Goal: Information Seeking & Learning: Understand process/instructions

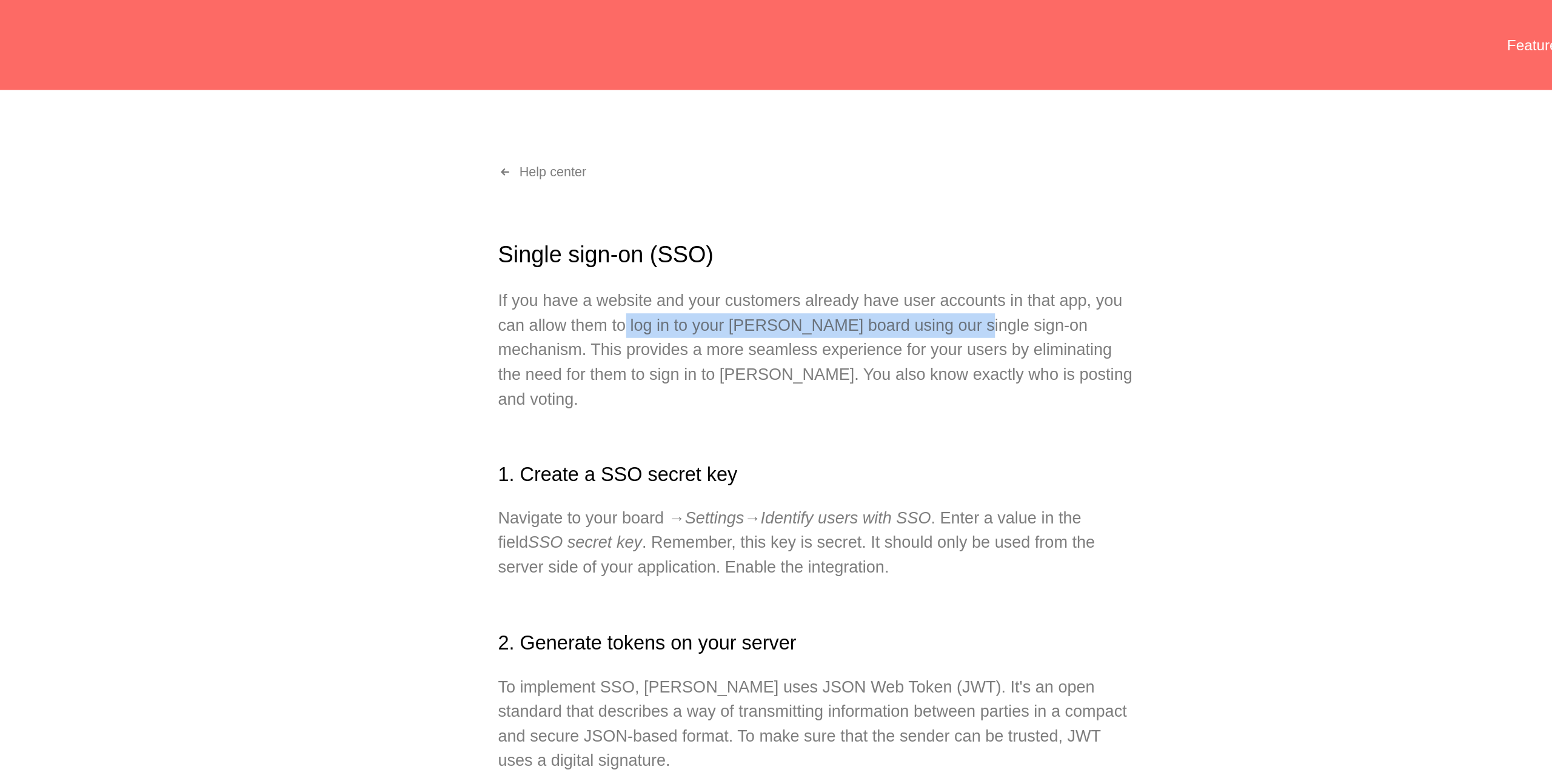
drag, startPoint x: 665, startPoint y: 193, endPoint x: 863, endPoint y: 199, distance: 198.1
click at [863, 199] on p "If you have a website and your customers already have user accounts in that app…" at bounding box center [776, 207] width 376 height 72
click at [686, 208] on p "If you have a website and your customers already have user accounts in that app…" at bounding box center [776, 207] width 376 height 72
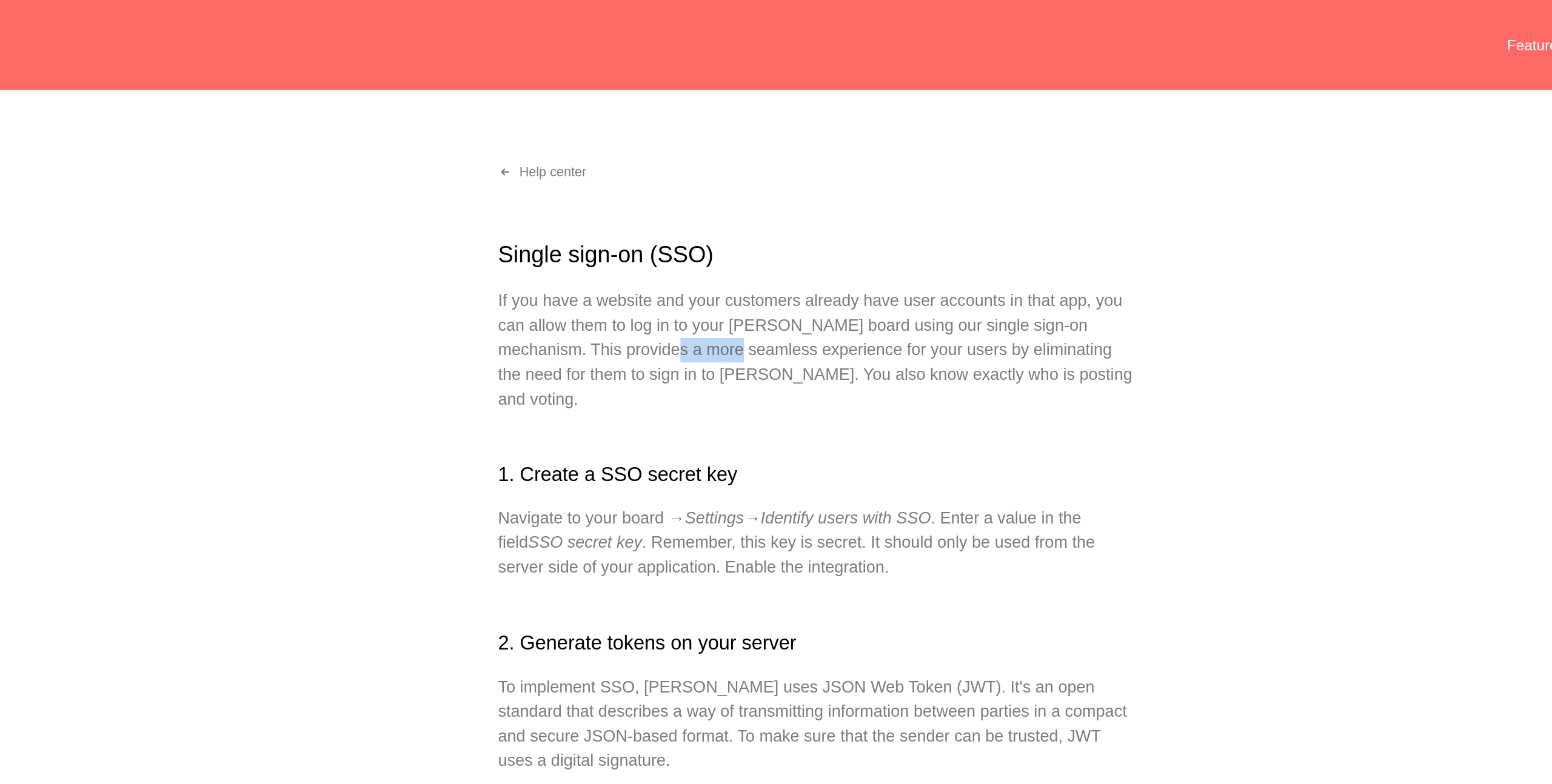
click at [686, 208] on p "If you have a website and your customers already have user accounts in that app…" at bounding box center [776, 207] width 376 height 72
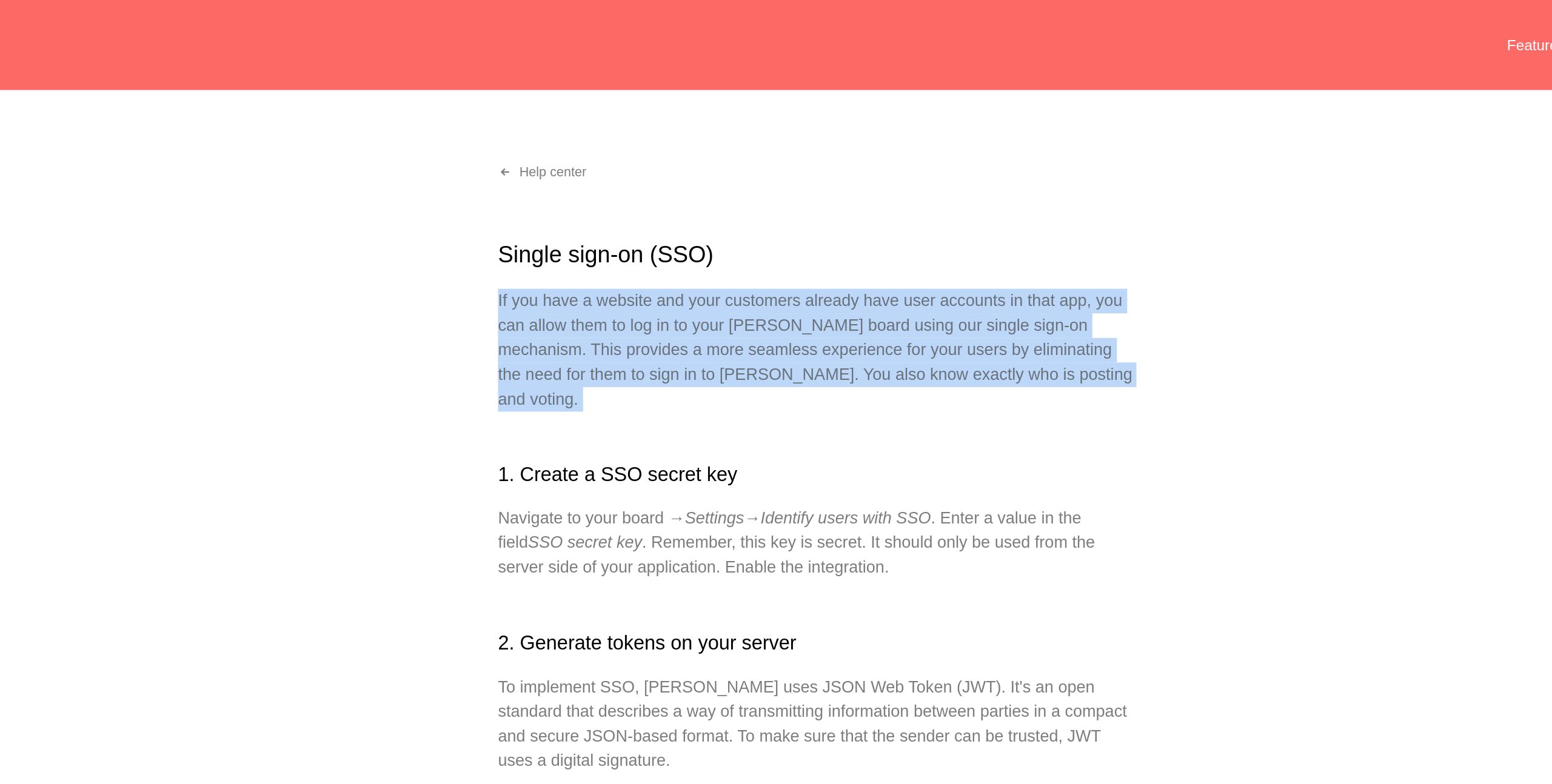
click at [686, 208] on p "If you have a website and your customers already have user accounts in that app…" at bounding box center [776, 207] width 376 height 72
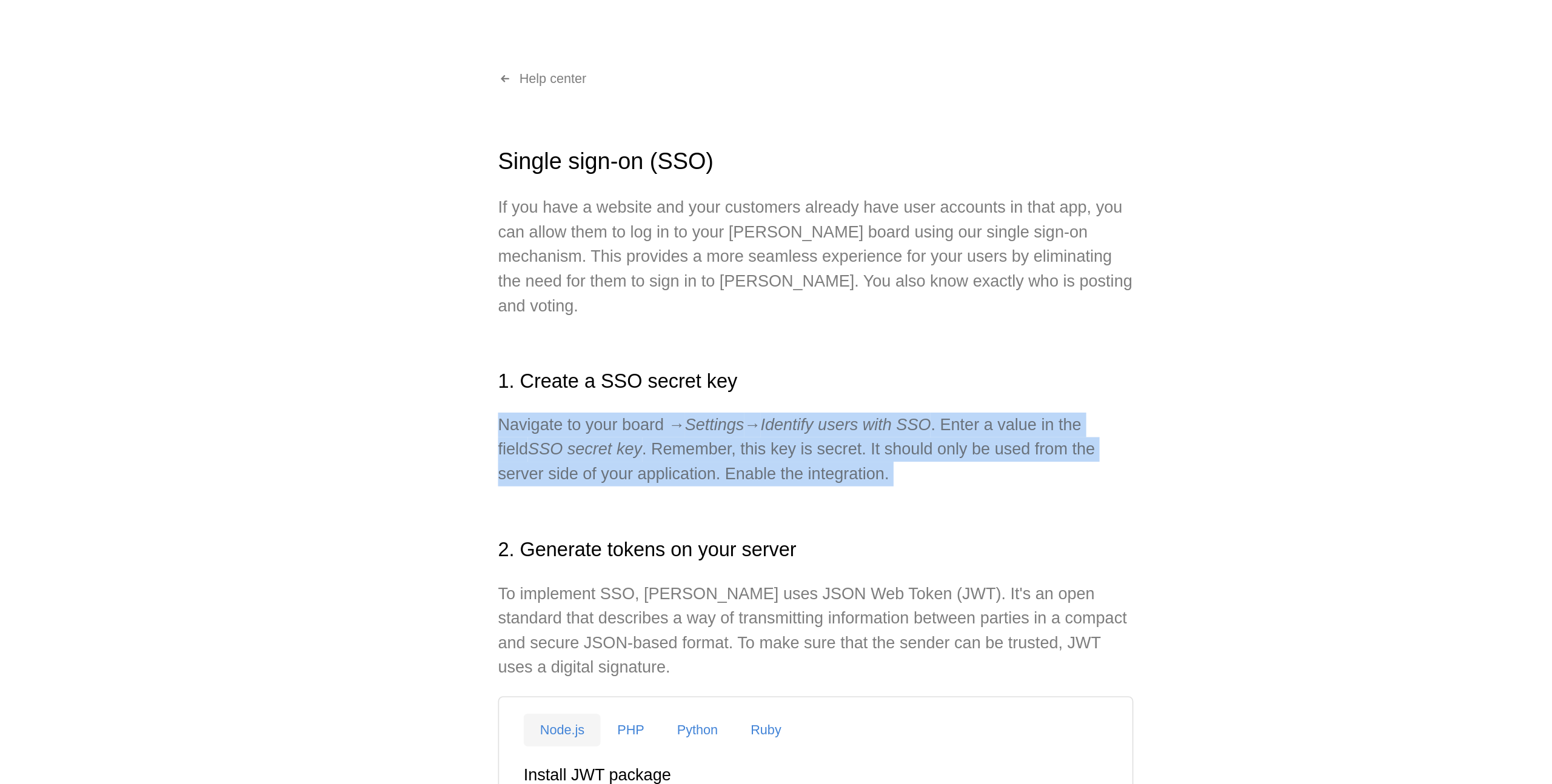
drag, startPoint x: 590, startPoint y: 290, endPoint x: 848, endPoint y: 334, distance: 261.7
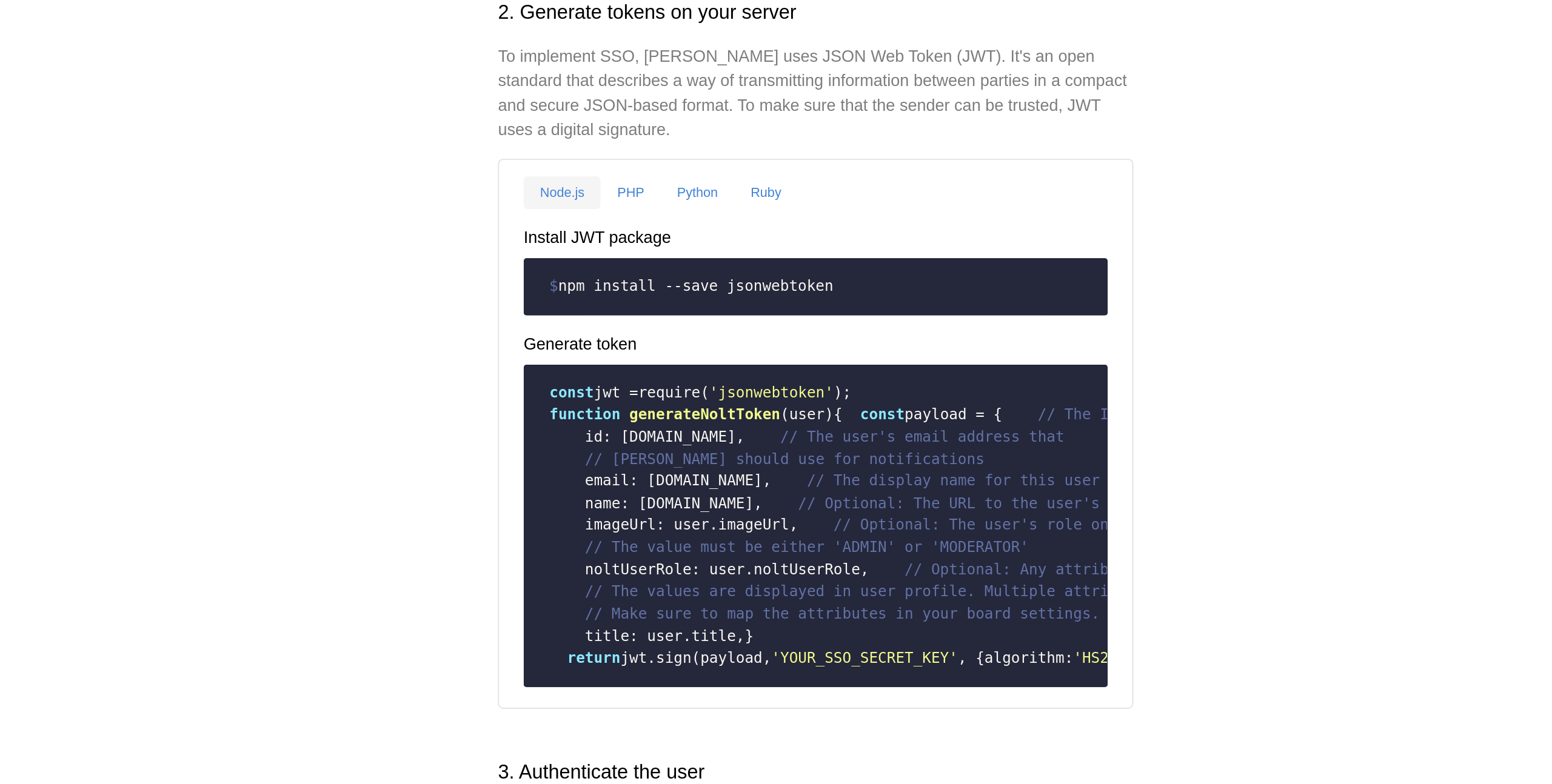
scroll to position [54, 0]
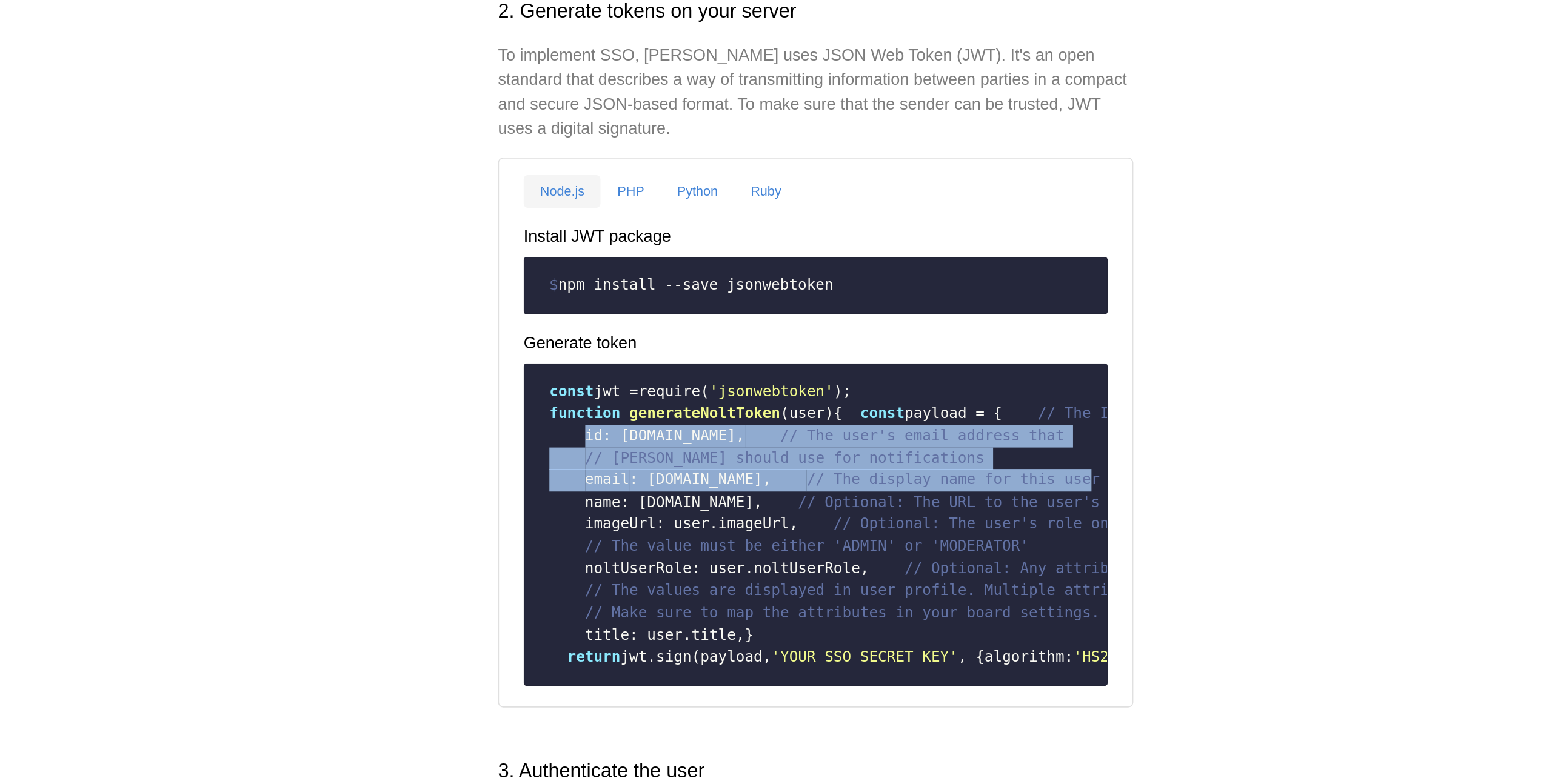
drag, startPoint x: 640, startPoint y: 601, endPoint x: 806, endPoint y: 661, distance: 176.5
click at [806, 661] on code "const jwt = require ( 'jsonwebtoken' ); function generateNoltToken ( user ) { c…" at bounding box center [776, 630] width 330 height 180
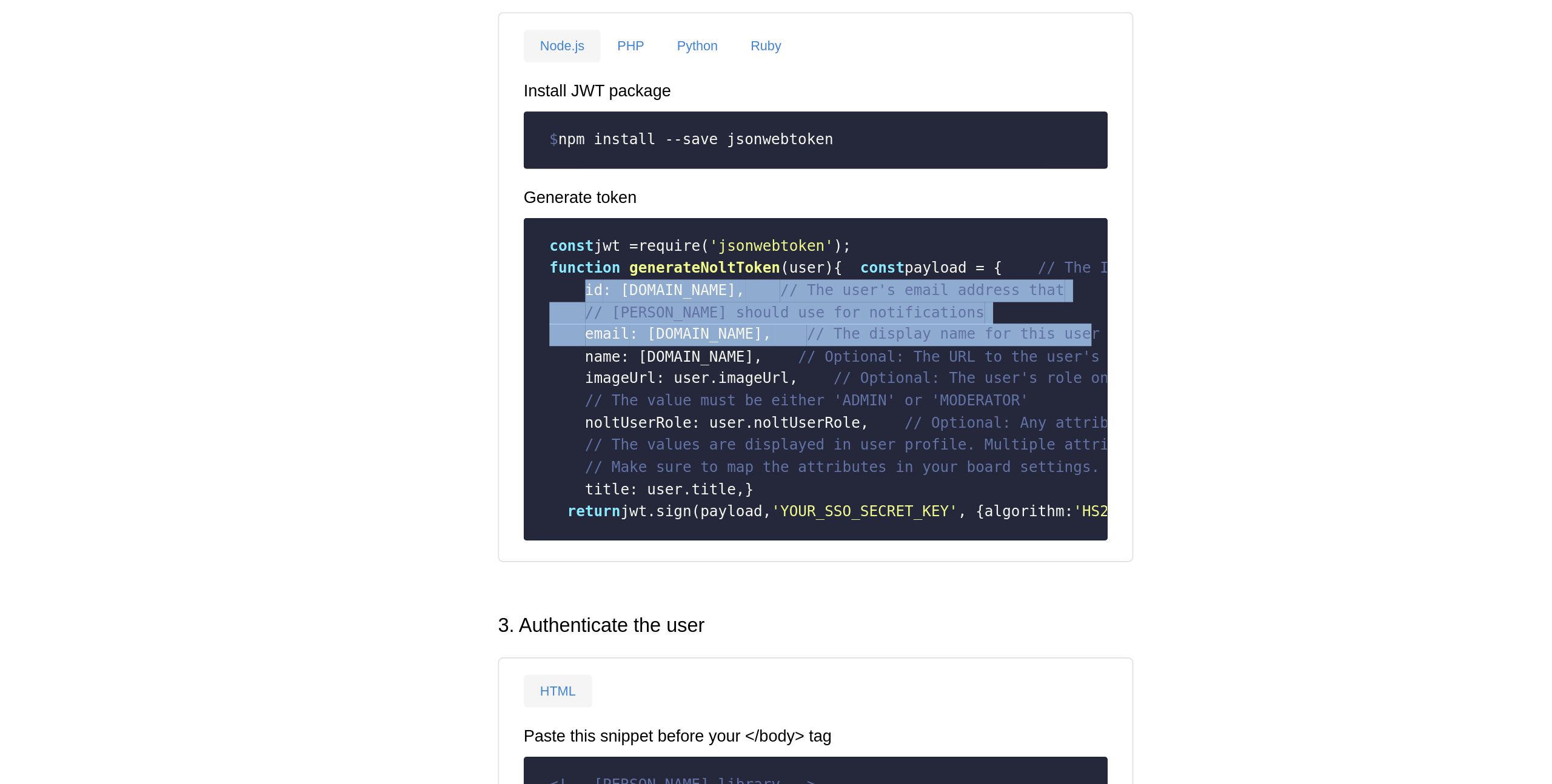
scroll to position [142, 0]
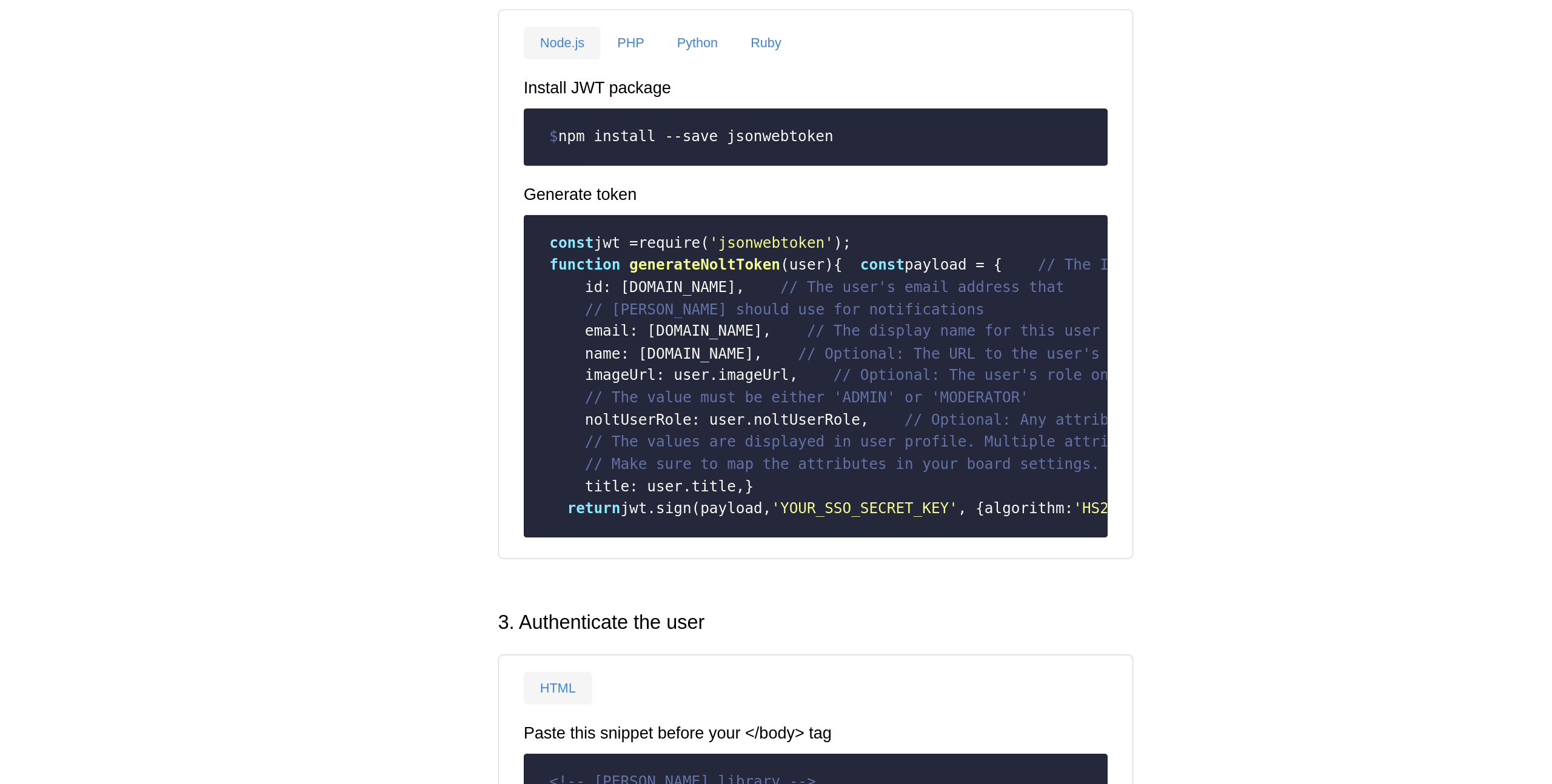
click at [769, 633] on code "const jwt = require ( 'jsonwebtoken' ); function generateNoltToken ( user ) { c…" at bounding box center [776, 543] width 330 height 180
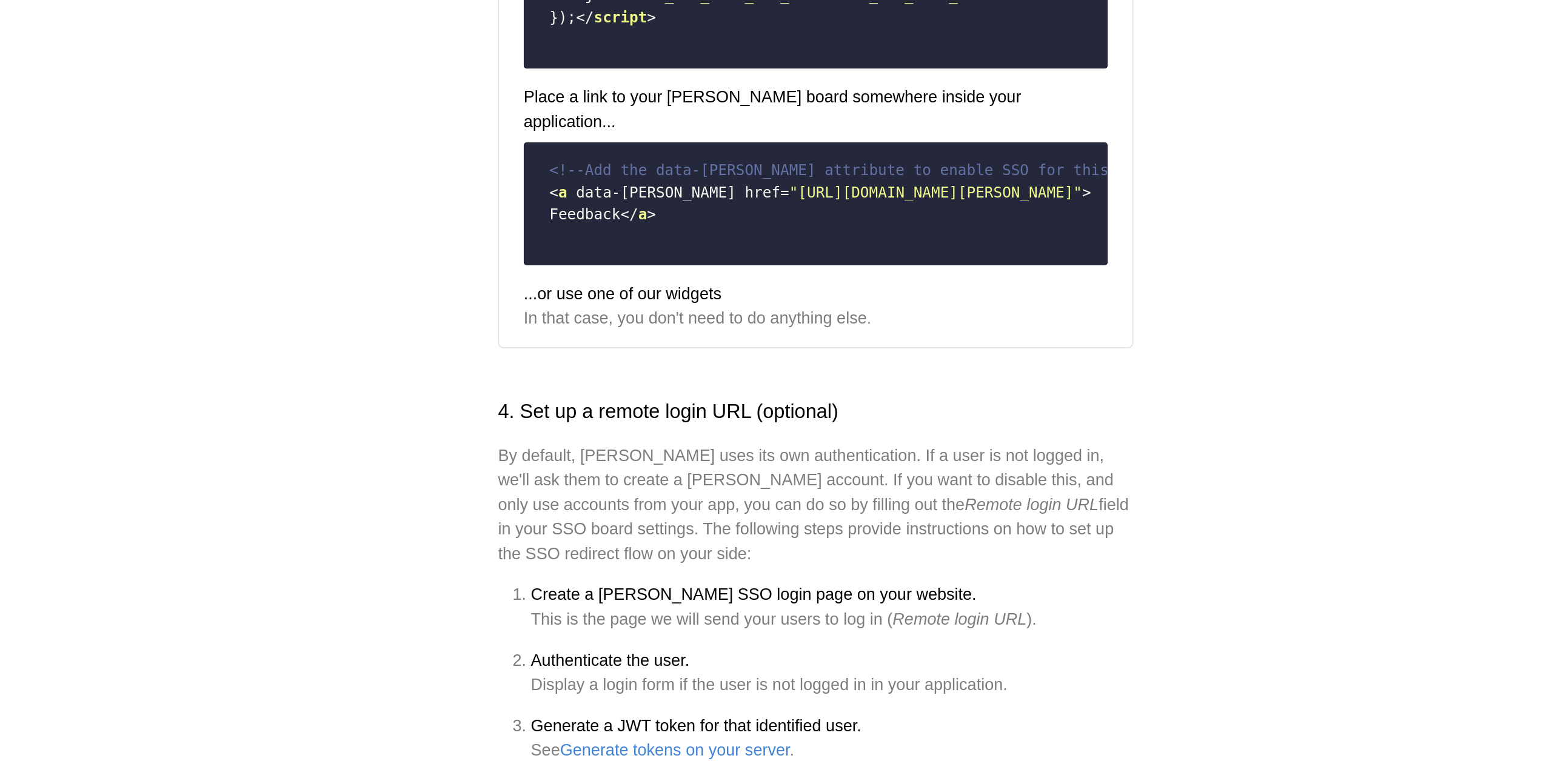
scroll to position [687, 0]
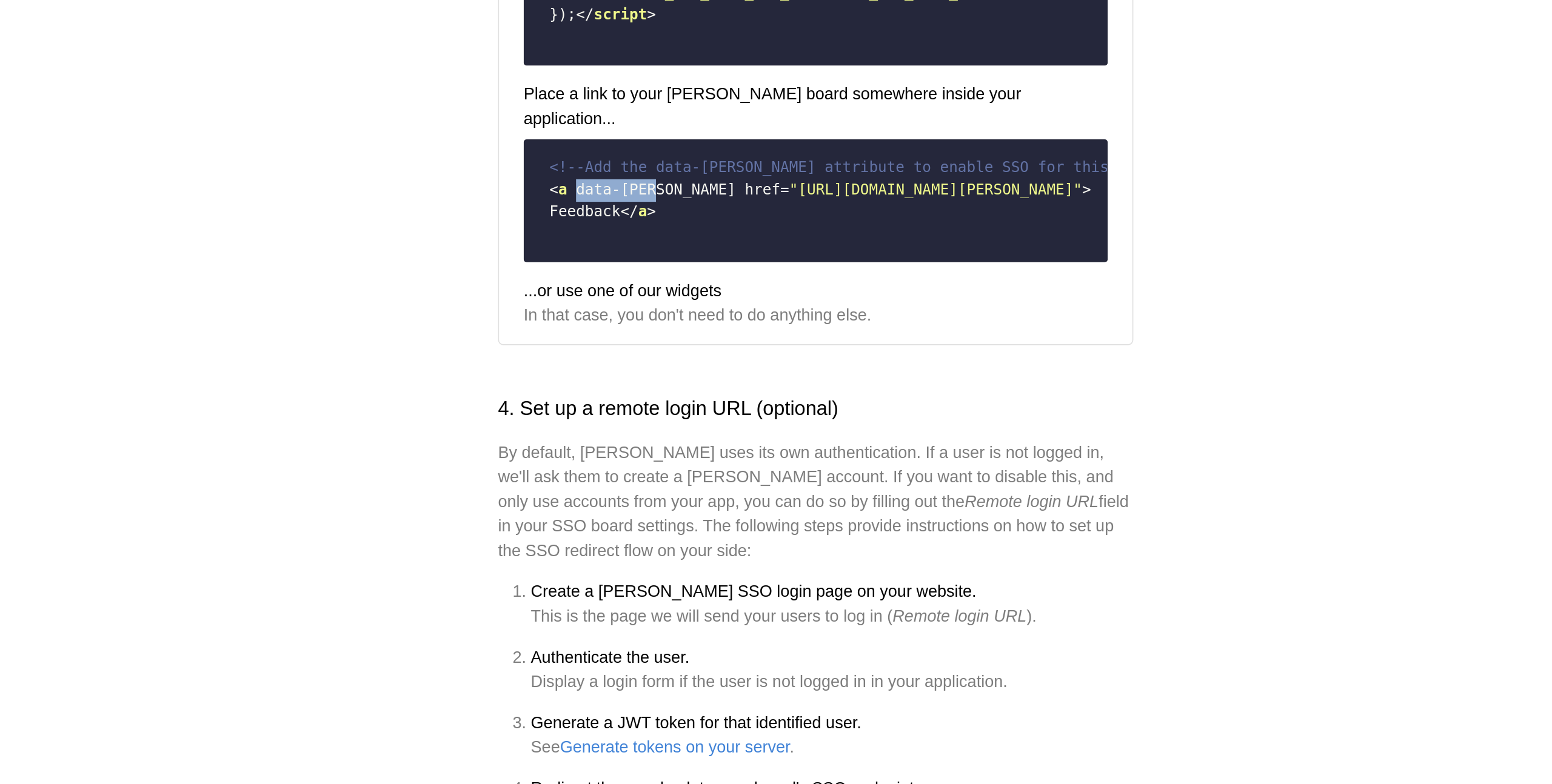
drag, startPoint x: 634, startPoint y: 624, endPoint x: 679, endPoint y: 627, distance: 45.1
click at [679, 437] on span "data-[PERSON_NAME]" at bounding box center [681, 432] width 94 height 10
click at [792, 470] on code "<!-- Add the data-[PERSON_NAME] attribute to enable SSO for this link. Set data…" at bounding box center [776, 439] width 330 height 62
drag, startPoint x: 819, startPoint y: 626, endPoint x: 856, endPoint y: 625, distance: 37.0
click at [856, 437] on span ""[URL][DOMAIN_NAME][PERSON_NAME]"" at bounding box center [846, 432] width 173 height 10
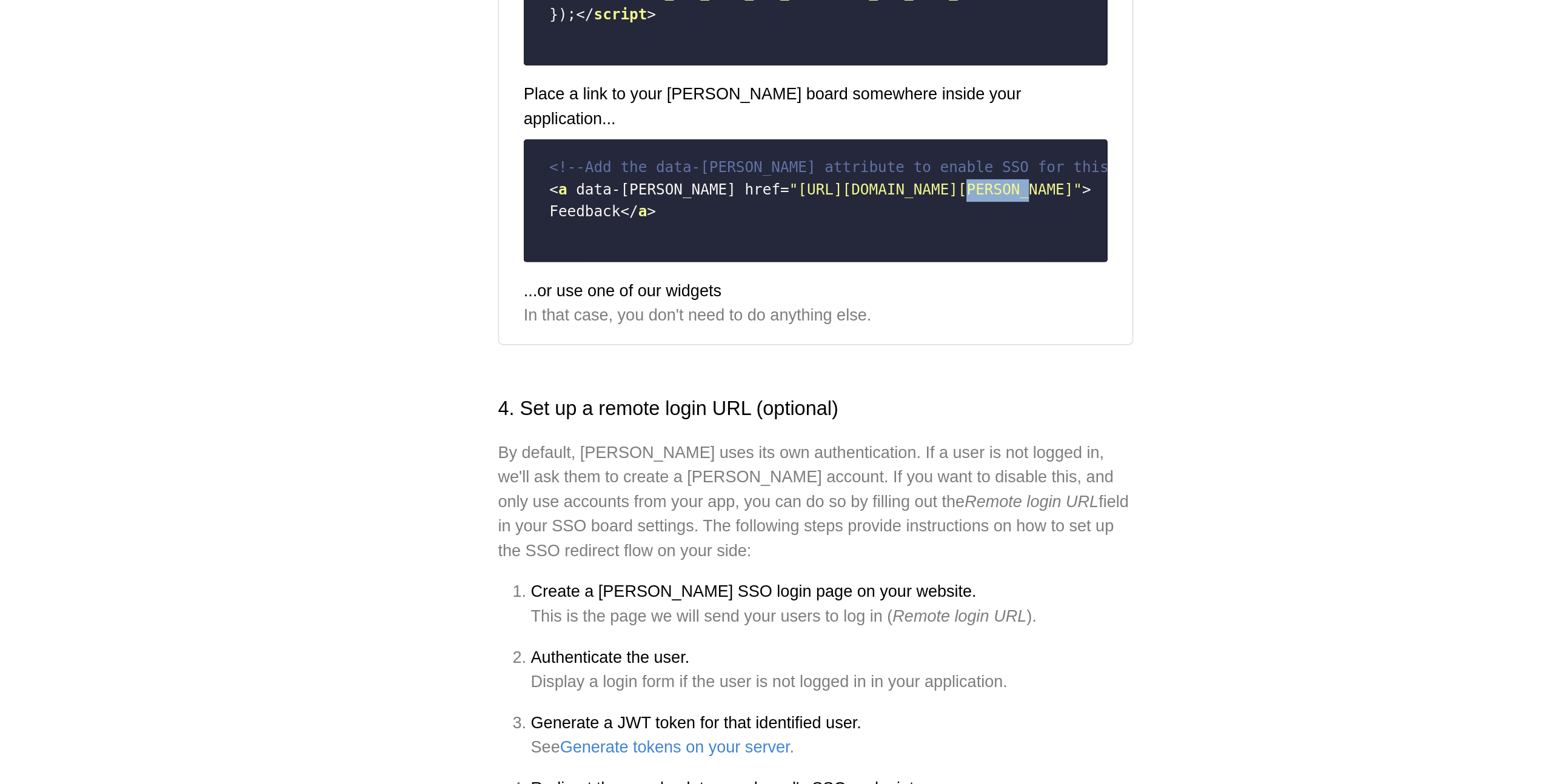
copy span "[PERSON_NAME][DOMAIN_NAME]"
click at [723, 470] on code "<!-- Add the data-[PERSON_NAME] attribute to enable SSO for this link. Set data…" at bounding box center [776, 439] width 330 height 62
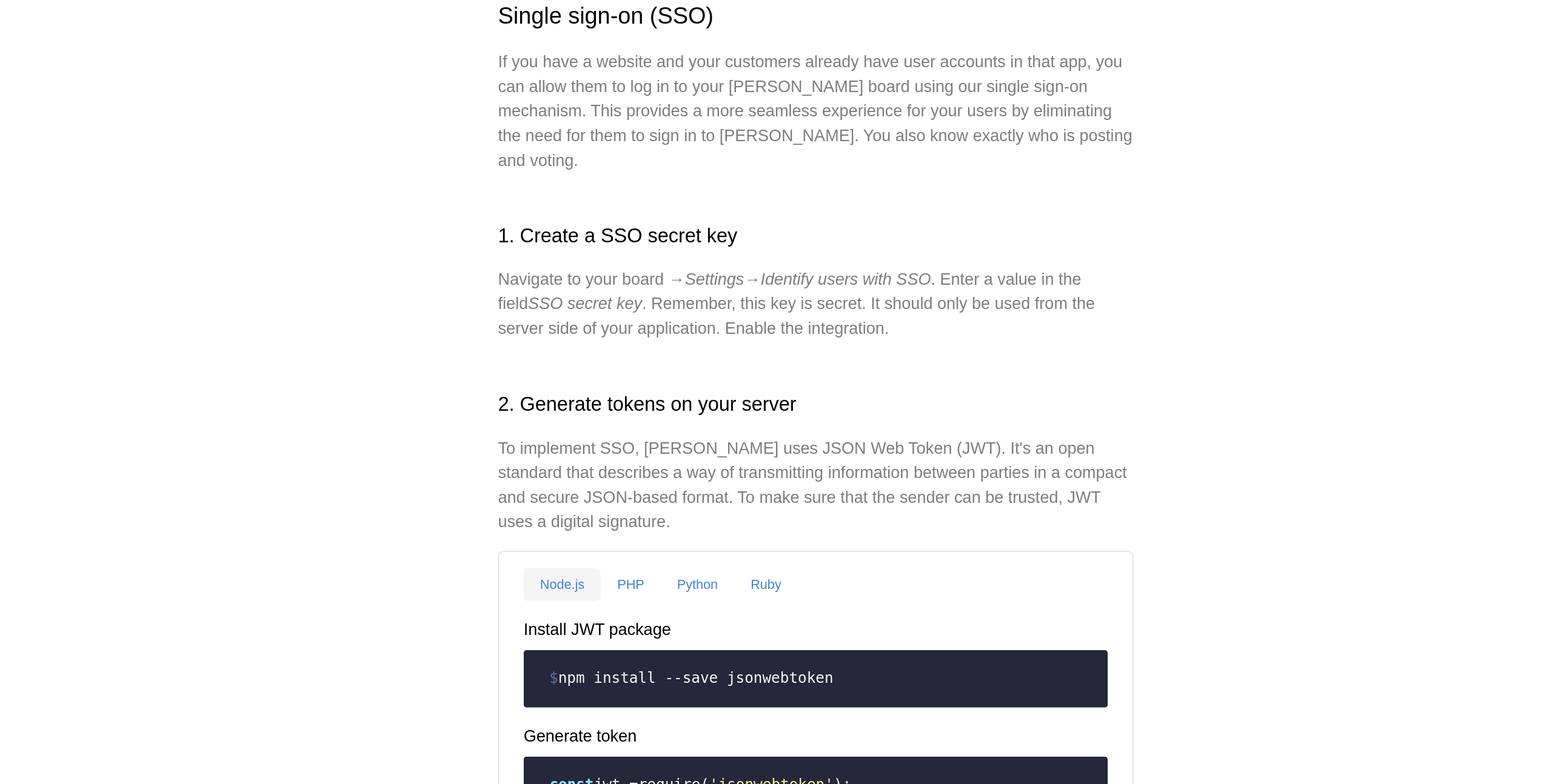
scroll to position [0, 0]
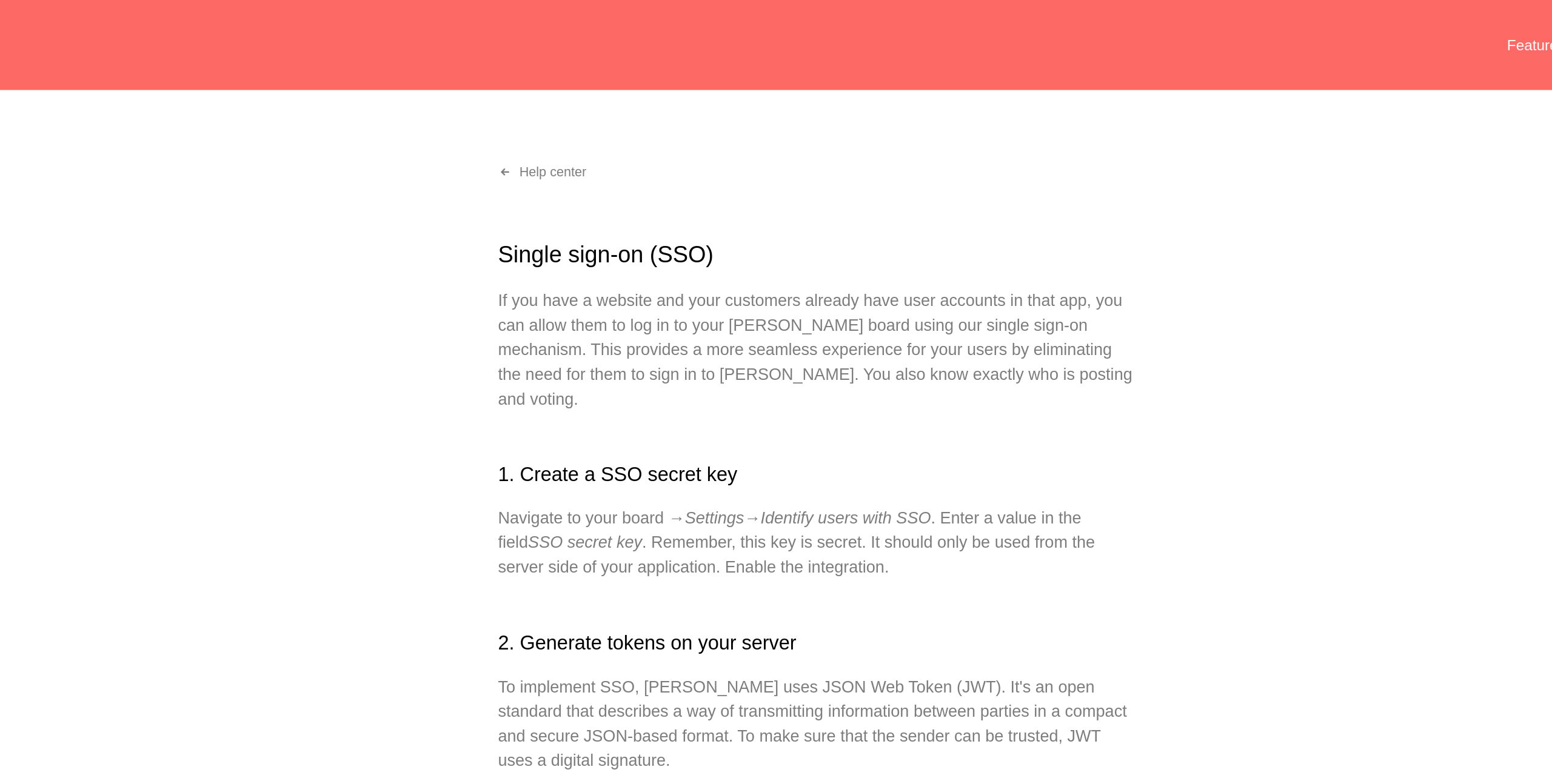
click at [837, 328] on p "Navigate to your board → Settings → Identify users with SSO . Enter a value in …" at bounding box center [776, 321] width 376 height 43
